Goal: Information Seeking & Learning: Learn about a topic

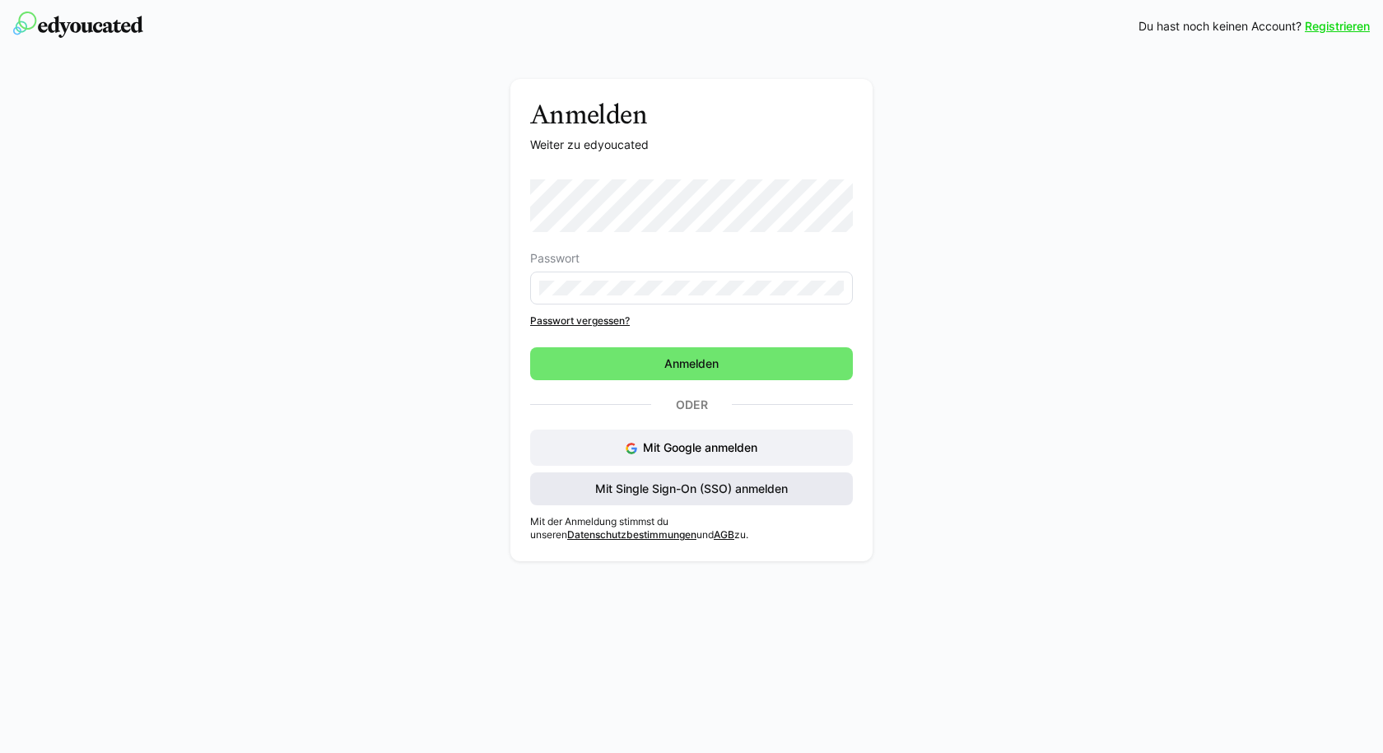
click at [657, 494] on span "Mit Single Sign-On (SSO) anmelden" at bounding box center [692, 489] width 198 height 16
click at [662, 490] on span "Mit Single Sign-On (SSO) anmelden" at bounding box center [692, 489] width 198 height 16
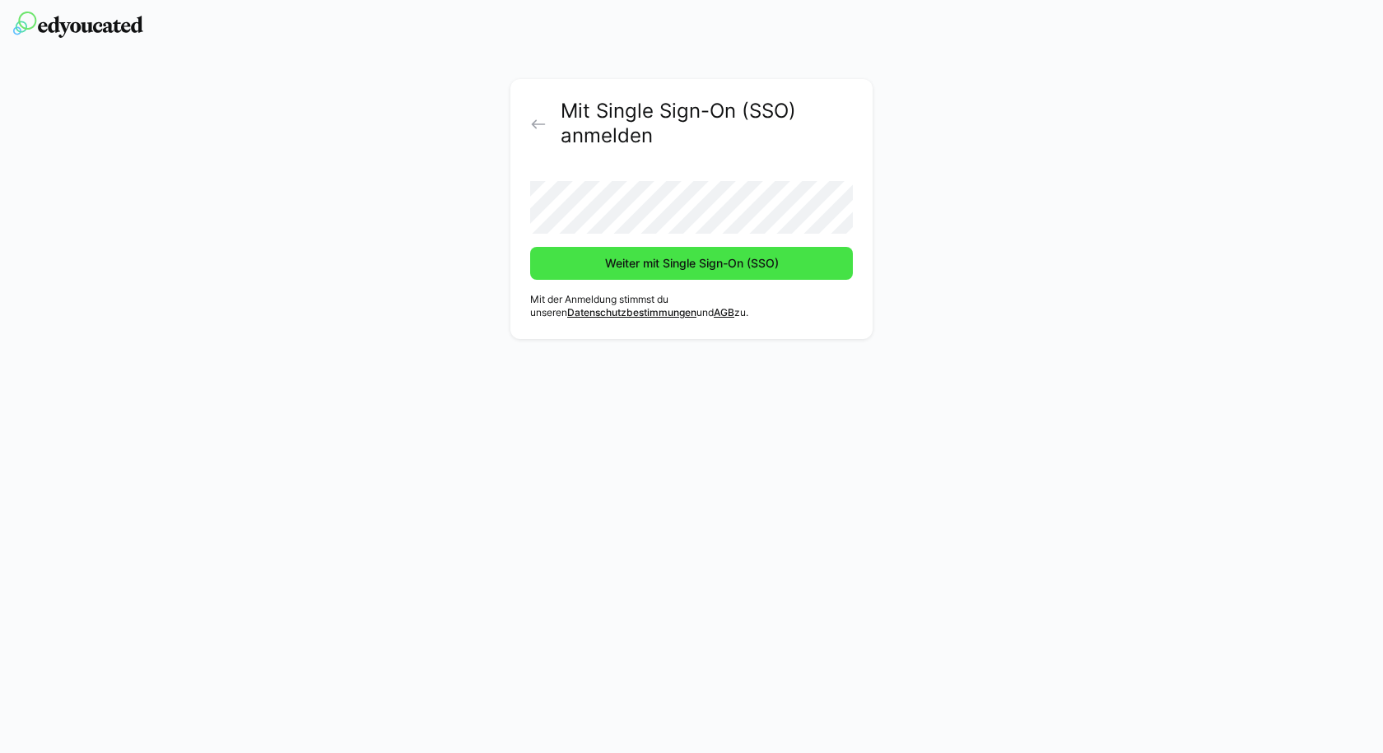
click at [663, 263] on span "Weiter mit Single Sign-On (SSO)" at bounding box center [692, 263] width 179 height 16
click at [625, 256] on span "Weiter mit Single Sign-On (SSO)" at bounding box center [692, 263] width 179 height 16
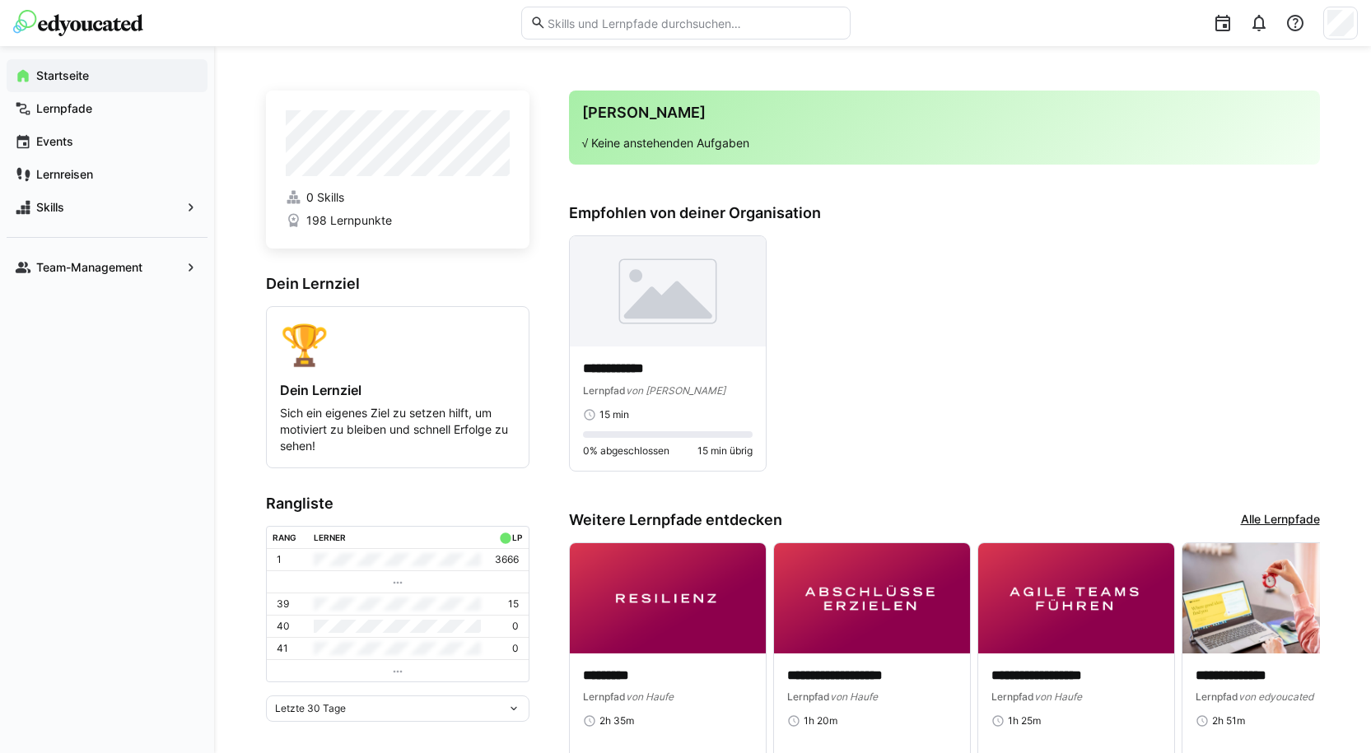
click at [657, 101] on div "Deine Agenda √ Keine anstehenden Aufgaben" at bounding box center [944, 128] width 751 height 74
click at [0, 0] on app-navigation-label "Team-Management" at bounding box center [0, 0] width 0 height 0
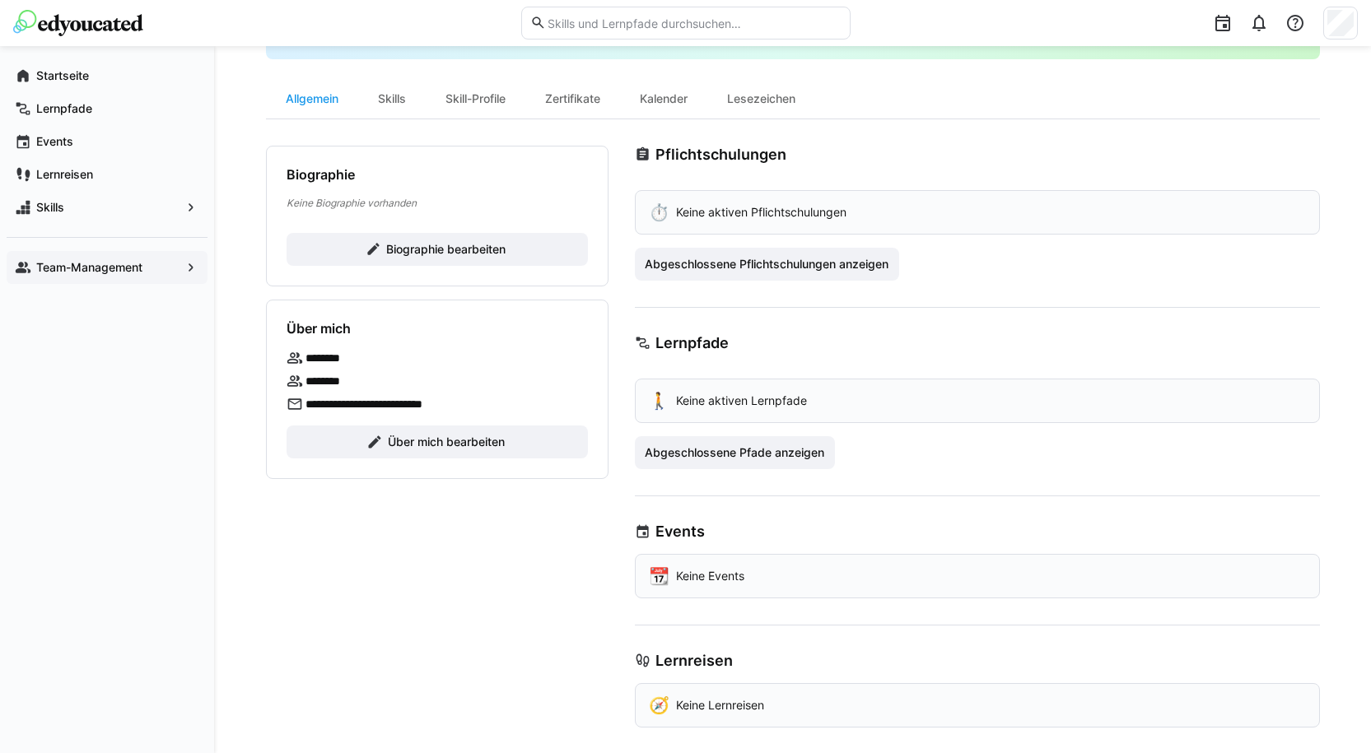
scroll to position [136, 0]
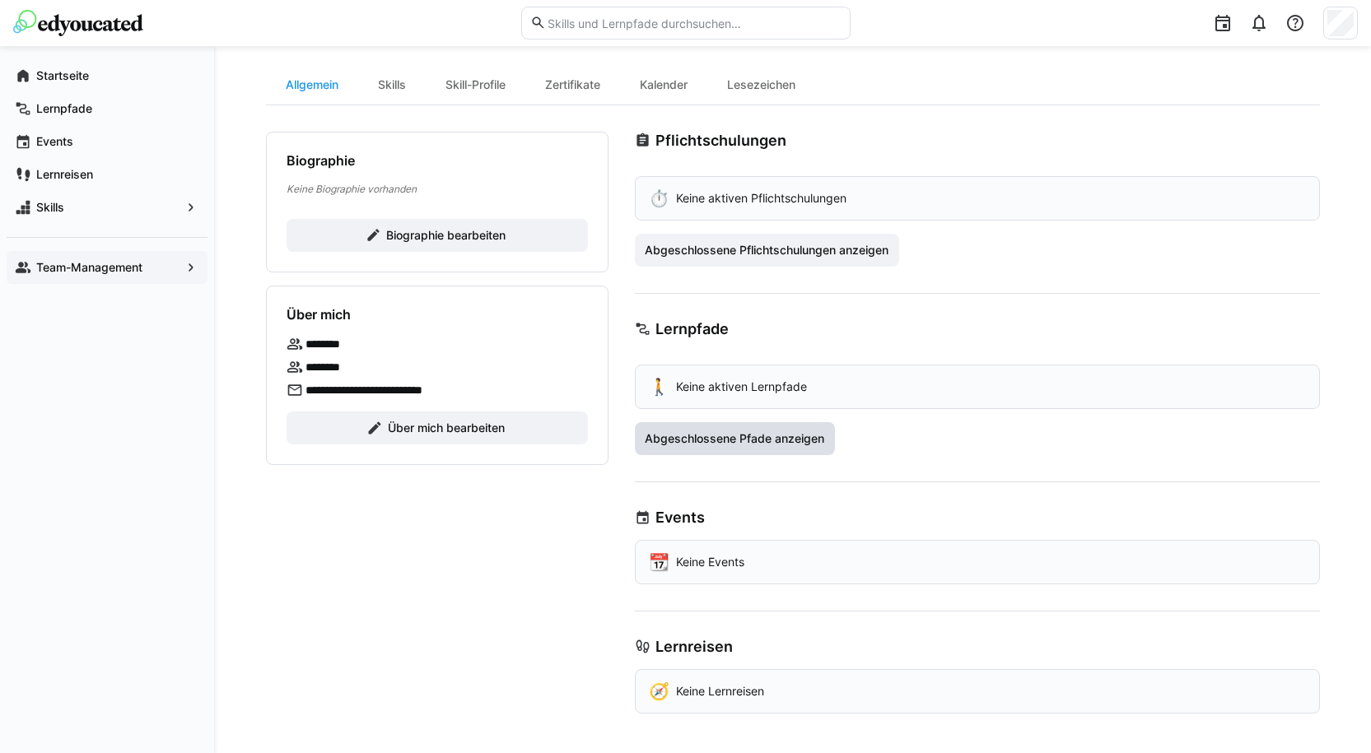
click at [732, 438] on span "Abgeschlossene Pfade anzeigen" at bounding box center [734, 439] width 184 height 16
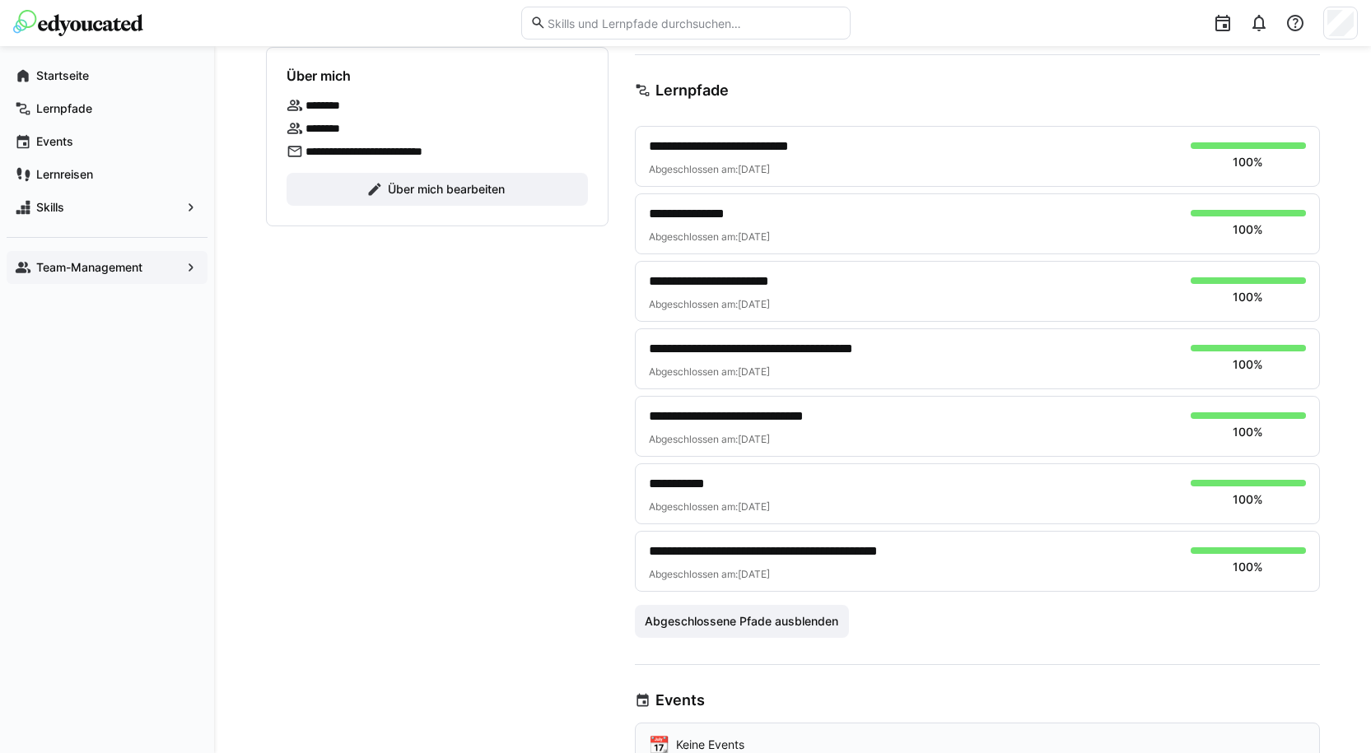
scroll to position [383, 0]
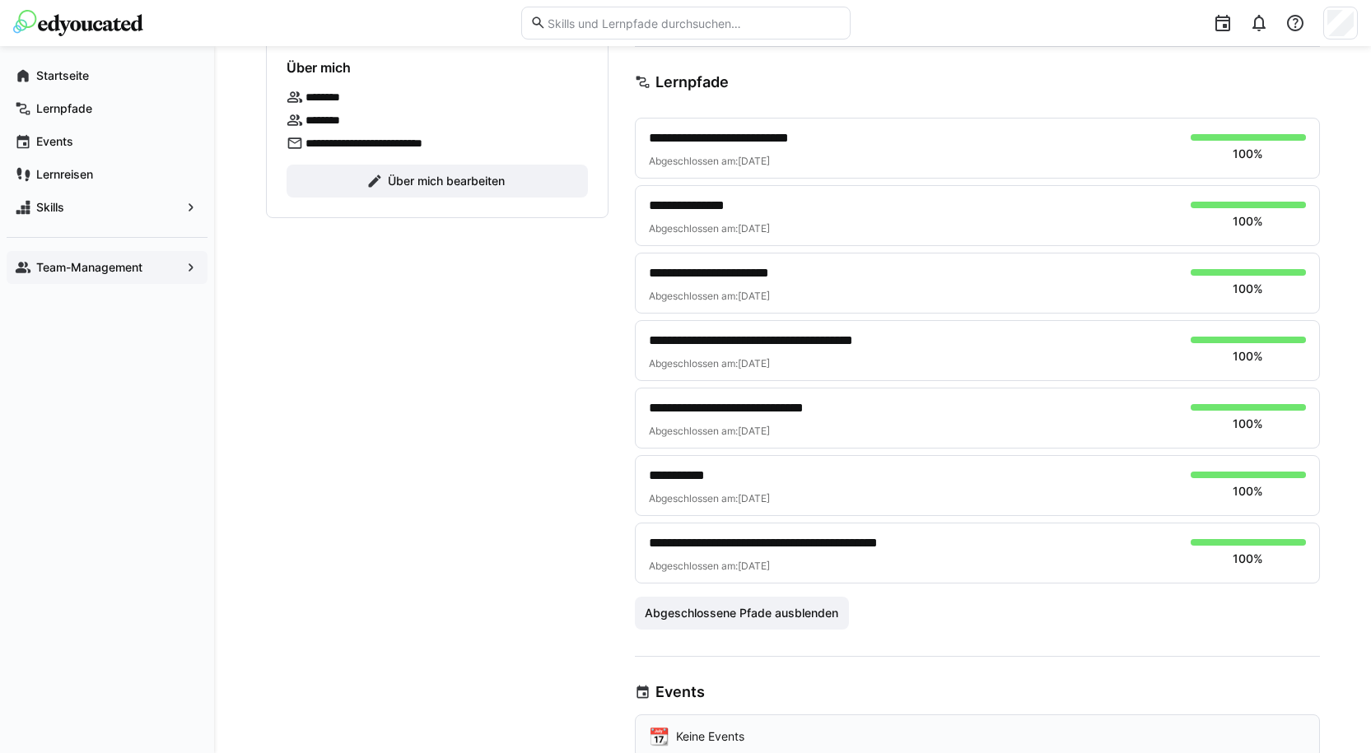
click at [783, 547] on span "**********" at bounding box center [806, 543] width 314 height 20
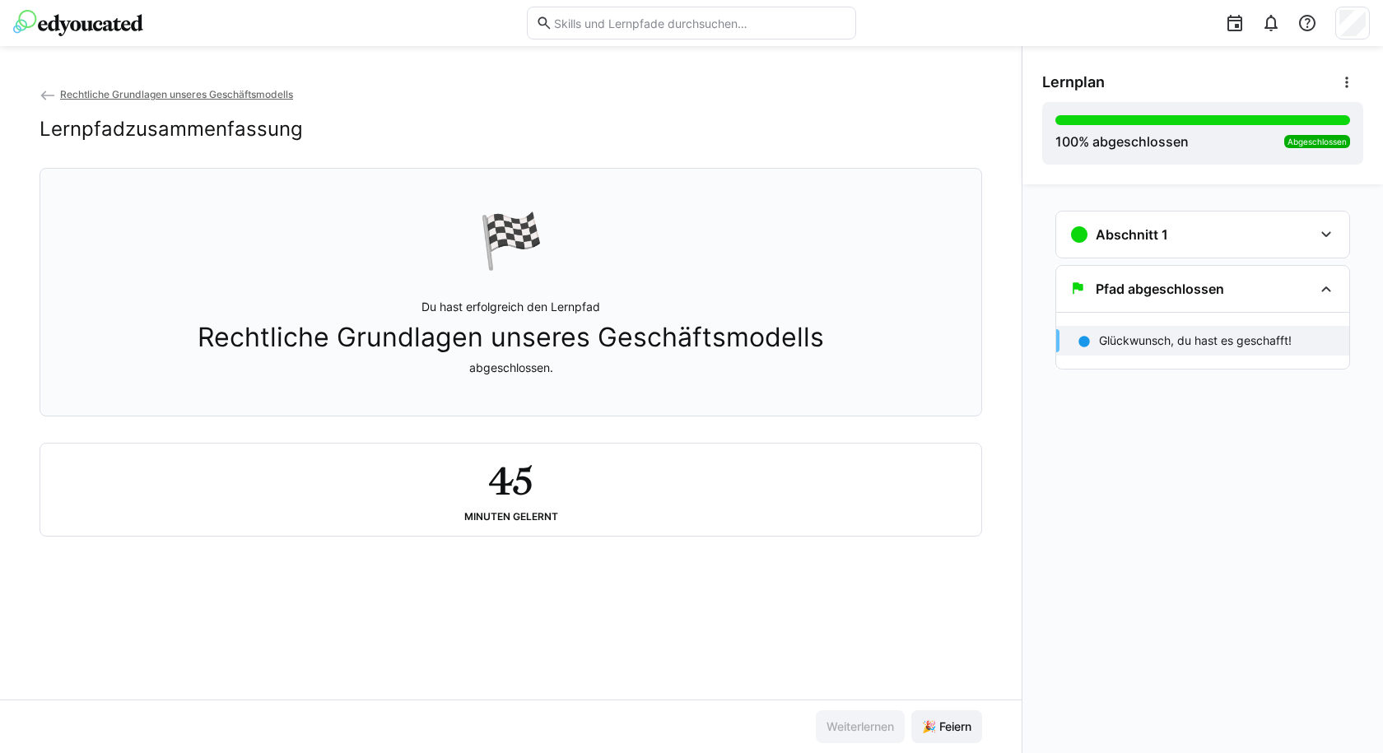
click at [607, 376] on p "Du hast erfolgreich den Lernpfad Rechtliche Grundlagen unseres Geschäftsmodells…" at bounding box center [511, 337] width 626 height 77
click at [1305, 238] on div "Abschnitt 1" at bounding box center [1191, 235] width 244 height 20
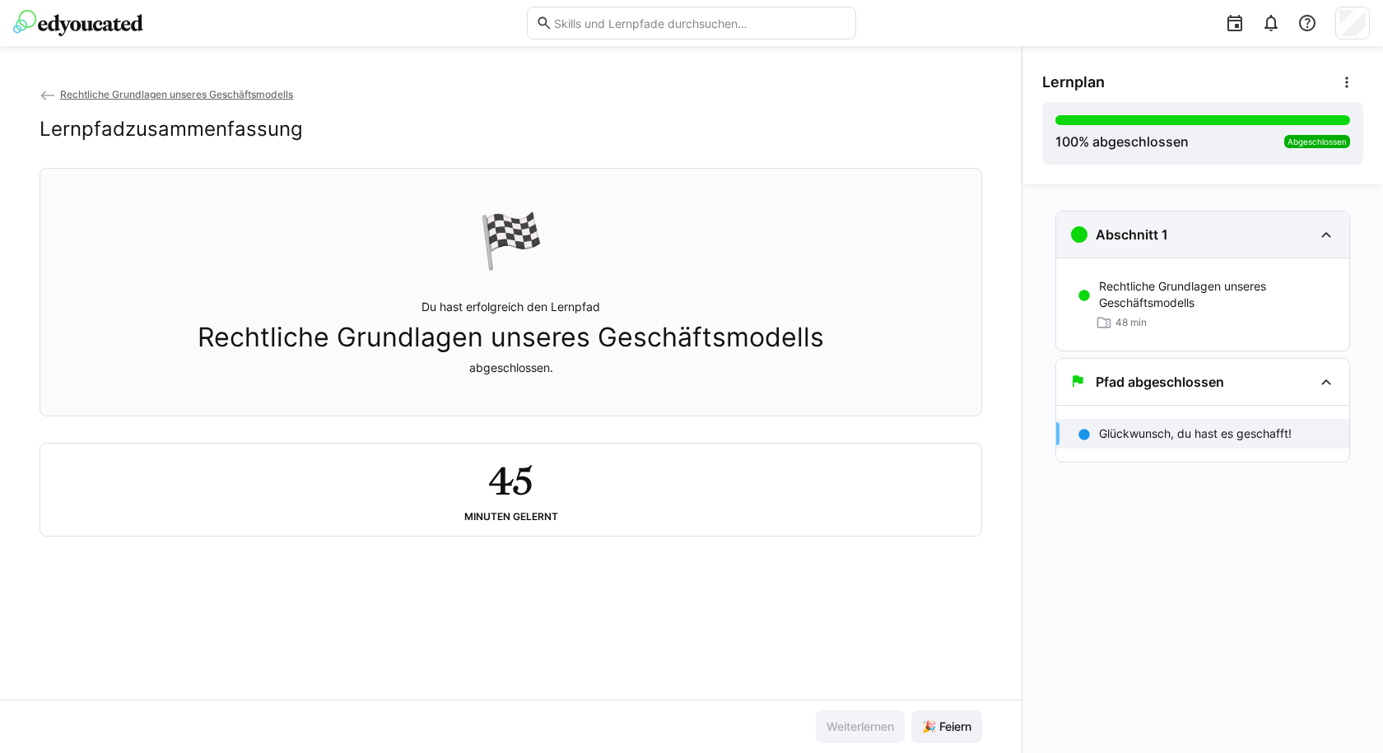
click at [1305, 238] on div "Abschnitt 1" at bounding box center [1191, 235] width 244 height 20
